Goal: Task Accomplishment & Management: Use online tool/utility

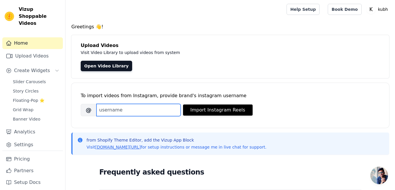
click at [116, 109] on input "Brand's Instagram Username" at bounding box center [138, 110] width 84 height 12
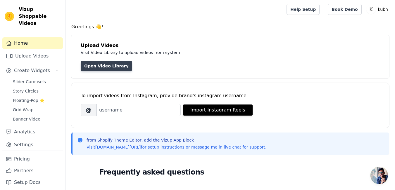
click at [102, 66] on link "Open Video Library" at bounding box center [106, 66] width 51 height 11
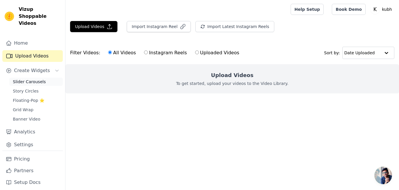
click at [33, 79] on span "Slider Carousels" at bounding box center [29, 82] width 33 height 6
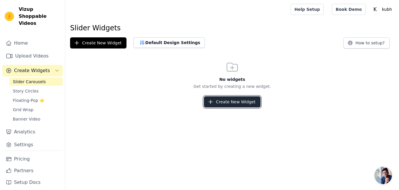
click at [229, 102] on button "Create New Widget" at bounding box center [232, 101] width 56 height 11
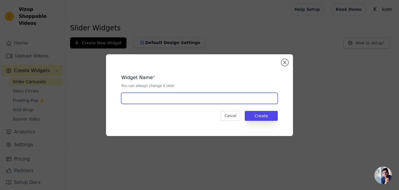
click at [174, 102] on input "text" at bounding box center [199, 98] width 157 height 11
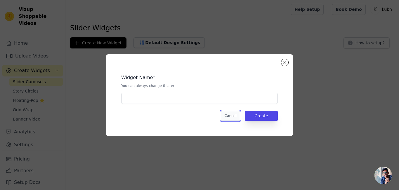
click at [230, 115] on button "Cancel" at bounding box center [231, 116] width 20 height 10
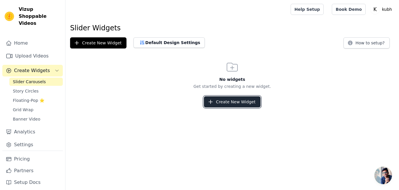
click at [226, 101] on button "Create New Widget" at bounding box center [232, 101] width 56 height 11
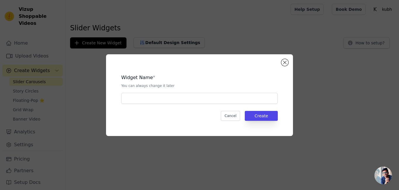
click at [187, 104] on div "Widget Name * You can always change it later Cancel Create" at bounding box center [199, 95] width 168 height 63
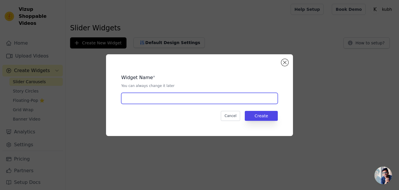
click at [187, 99] on input "text" at bounding box center [199, 98] width 157 height 11
type input "test"
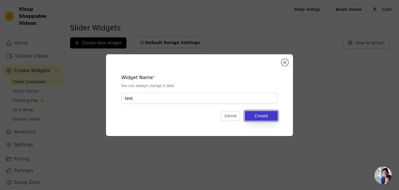
click at [249, 117] on button "Create" at bounding box center [261, 116] width 33 height 10
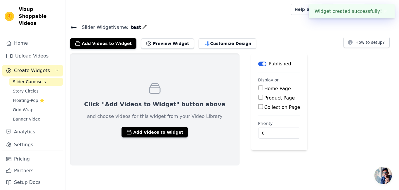
click at [258, 88] on input "Home Page" at bounding box center [260, 88] width 5 height 5
checkbox input "true"
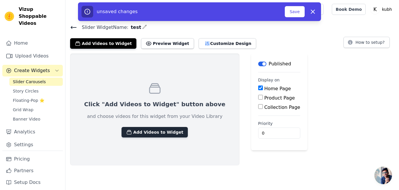
click at [149, 130] on button "Add Videos to Widget" at bounding box center [154, 132] width 66 height 11
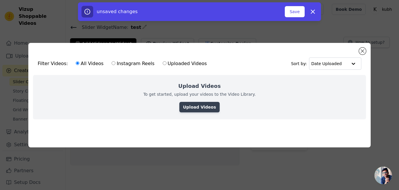
click at [193, 108] on link "Upload Videos" at bounding box center [199, 107] width 40 height 11
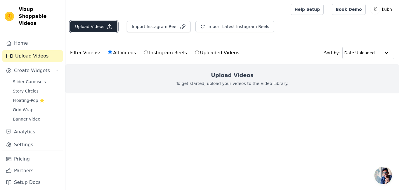
click at [98, 28] on button "Upload Videos" at bounding box center [93, 26] width 47 height 11
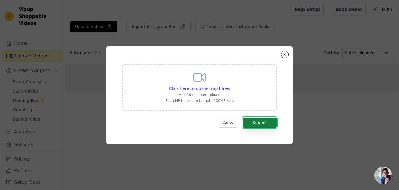
click at [258, 123] on button "Submit" at bounding box center [260, 123] width 34 height 10
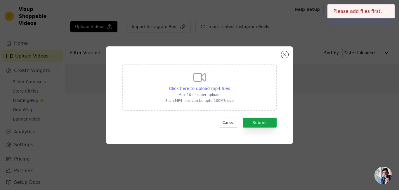
click at [192, 88] on span "Click here to upload mp4 files" at bounding box center [199, 88] width 61 height 5
click at [230, 86] on input "Click here to upload mp4 files Max 10 files per upload. Each MP4 files can be u…" at bounding box center [230, 85] width 0 height 0
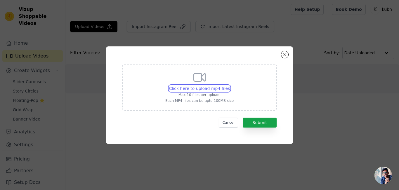
type input "C:\fakepath\WhatsApp Video [DATE] at 11.14.56_69fe246c.mp4"
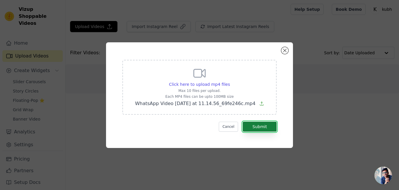
click at [254, 126] on button "Submit" at bounding box center [260, 127] width 34 height 10
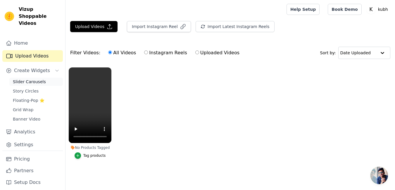
click at [28, 79] on span "Slider Carousels" at bounding box center [29, 82] width 33 height 6
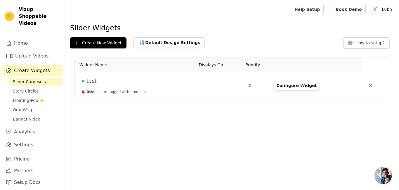
click at [125, 82] on div "test" at bounding box center [137, 81] width 110 height 8
click at [95, 82] on span "test" at bounding box center [91, 81] width 10 height 8
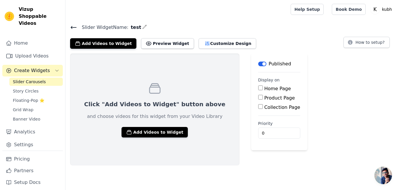
click at [29, 79] on span "Slider Carousels" at bounding box center [29, 82] width 33 height 6
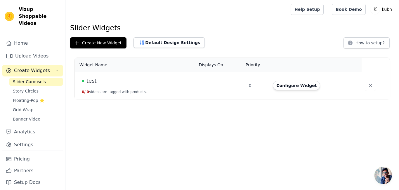
click at [25, 67] on span "Create Widgets" at bounding box center [32, 70] width 36 height 7
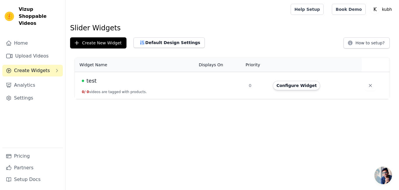
click at [39, 67] on span "Create Widgets" at bounding box center [32, 70] width 36 height 7
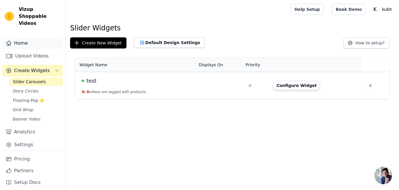
click at [31, 38] on link "Home" at bounding box center [32, 43] width 60 height 12
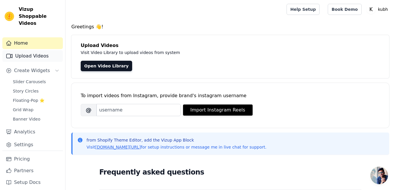
click at [35, 50] on link "Upload Videos" at bounding box center [32, 56] width 60 height 12
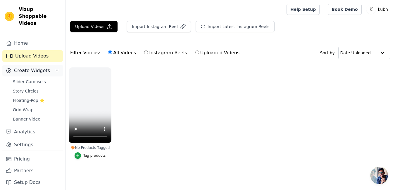
click at [36, 67] on span "Create Widgets" at bounding box center [32, 70] width 36 height 7
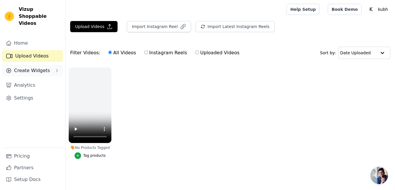
click at [35, 67] on span "Create Widgets" at bounding box center [32, 70] width 36 height 7
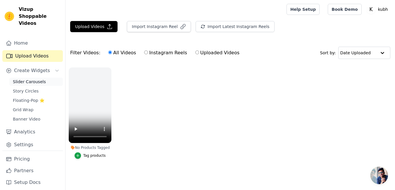
click at [27, 79] on span "Slider Carousels" at bounding box center [29, 82] width 33 height 6
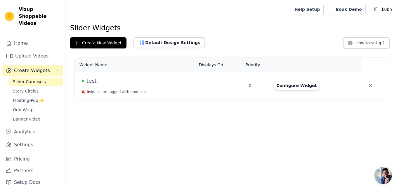
click at [90, 81] on span "test" at bounding box center [91, 81] width 10 height 8
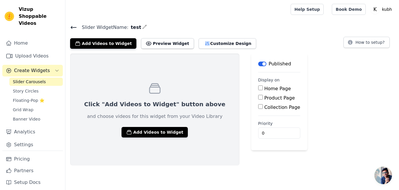
click at [258, 88] on input "Home Page" at bounding box center [260, 88] width 5 height 5
checkbox input "true"
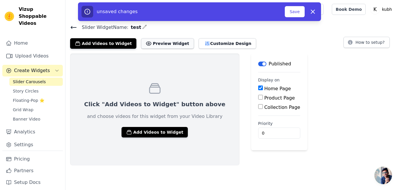
click at [160, 42] on button "Preview Widget" at bounding box center [167, 43] width 53 height 11
click at [294, 13] on button "Save" at bounding box center [295, 11] width 20 height 11
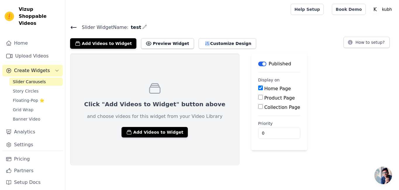
click at [258, 64] on button "Label" at bounding box center [262, 64] width 8 height 5
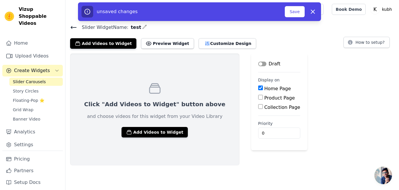
click at [258, 63] on button "Label" at bounding box center [262, 64] width 8 height 5
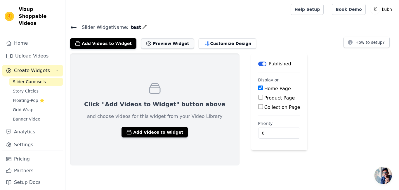
click at [153, 46] on button "Preview Widget" at bounding box center [167, 43] width 53 height 11
click at [204, 45] on button "Customize Design" at bounding box center [228, 43] width 58 height 11
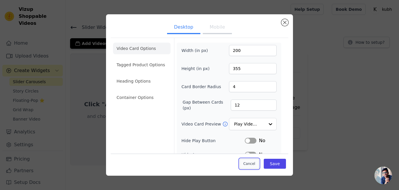
click at [241, 163] on button "Cancel" at bounding box center [249, 164] width 20 height 10
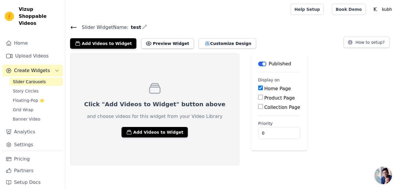
click at [258, 98] on input "Product Page" at bounding box center [260, 97] width 5 height 5
checkbox input "true"
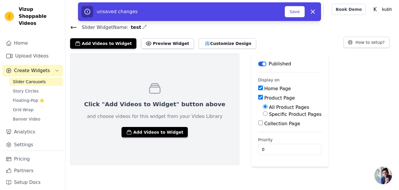
click at [258, 89] on input "Home Page" at bounding box center [260, 88] width 5 height 5
checkbox input "false"
click at [263, 114] on input "Specific Product Pages" at bounding box center [265, 113] width 5 height 5
radio input "true"
click at [263, 114] on input "Specific Product Pages" at bounding box center [265, 113] width 5 height 5
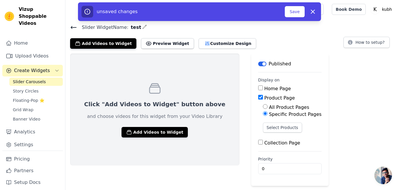
click at [258, 97] on input "Product Page" at bounding box center [260, 97] width 5 height 5
checkbox input "false"
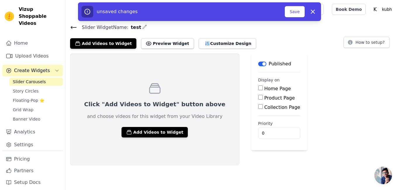
click at [258, 89] on input "Home Page" at bounding box center [260, 88] width 5 height 5
checkbox input "true"
click at [292, 12] on button "Save" at bounding box center [295, 11] width 20 height 11
